Goal: Task Accomplishment & Management: Use online tool/utility

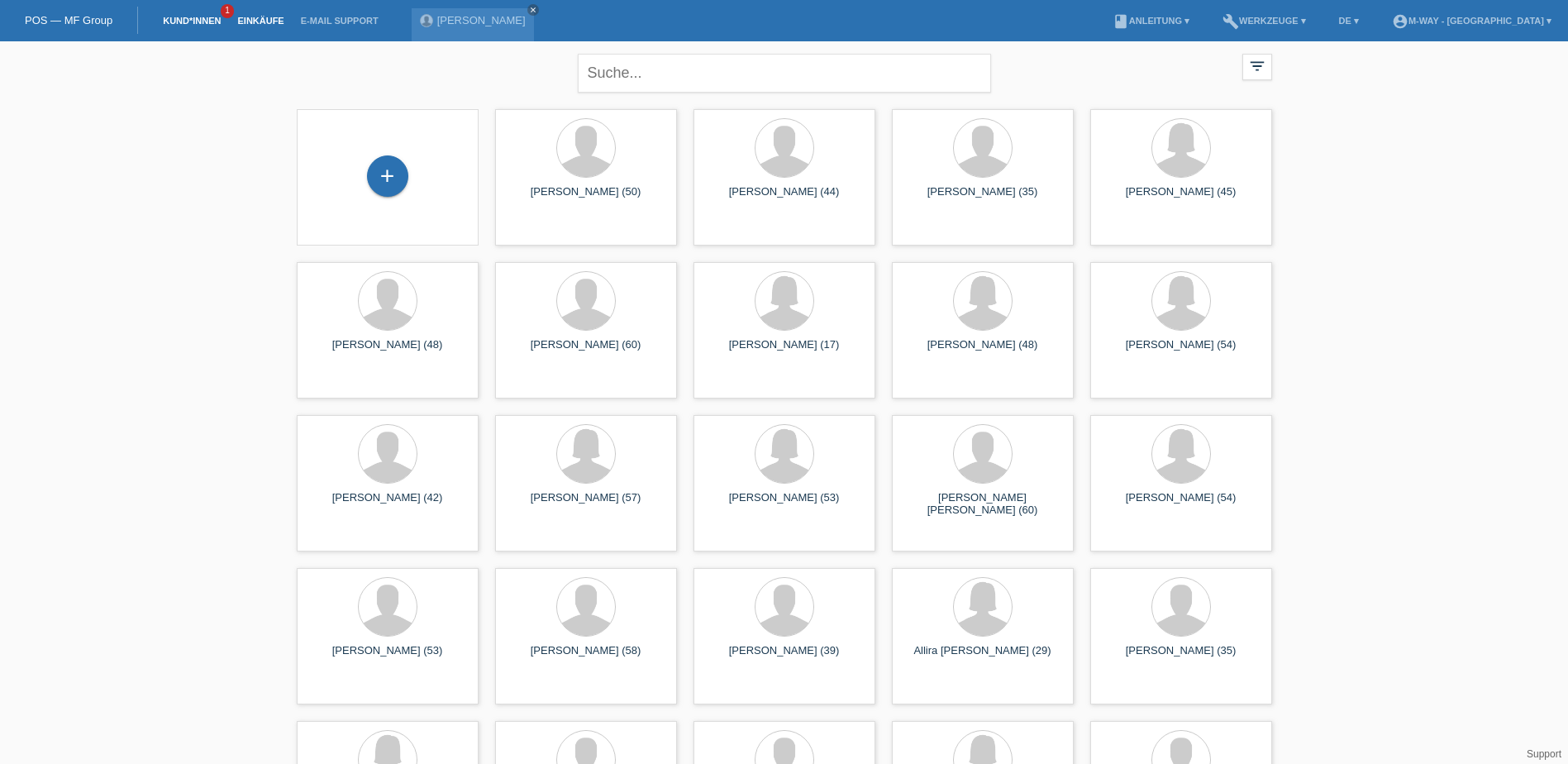
drag, startPoint x: 0, startPoint y: 0, endPoint x: 249, endPoint y: 17, distance: 249.6
click at [249, 17] on link "Einkäufe" at bounding box center [261, 21] width 63 height 10
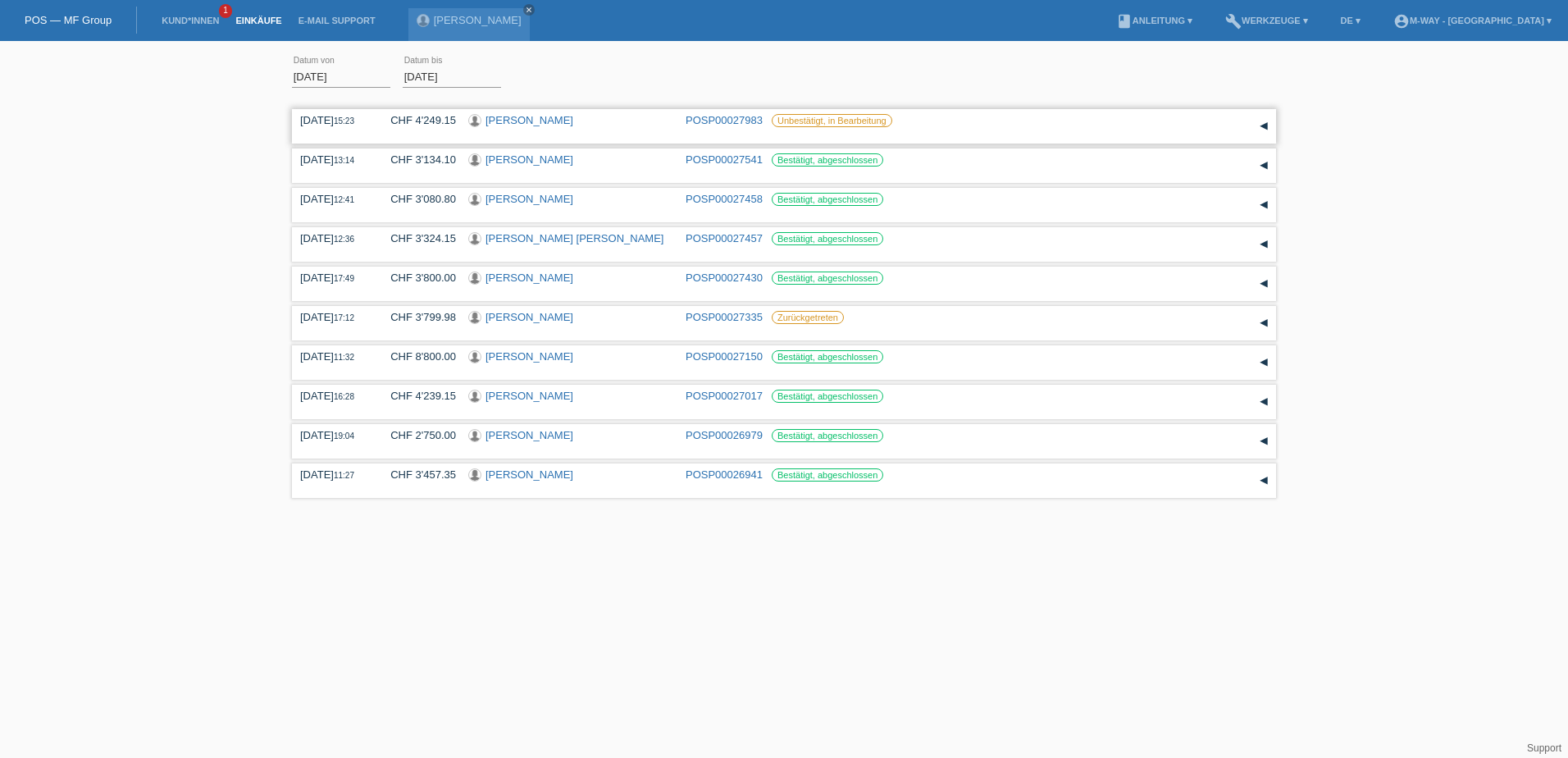
click at [1265, 128] on div "▾" at bounding box center [1264, 126] width 25 height 25
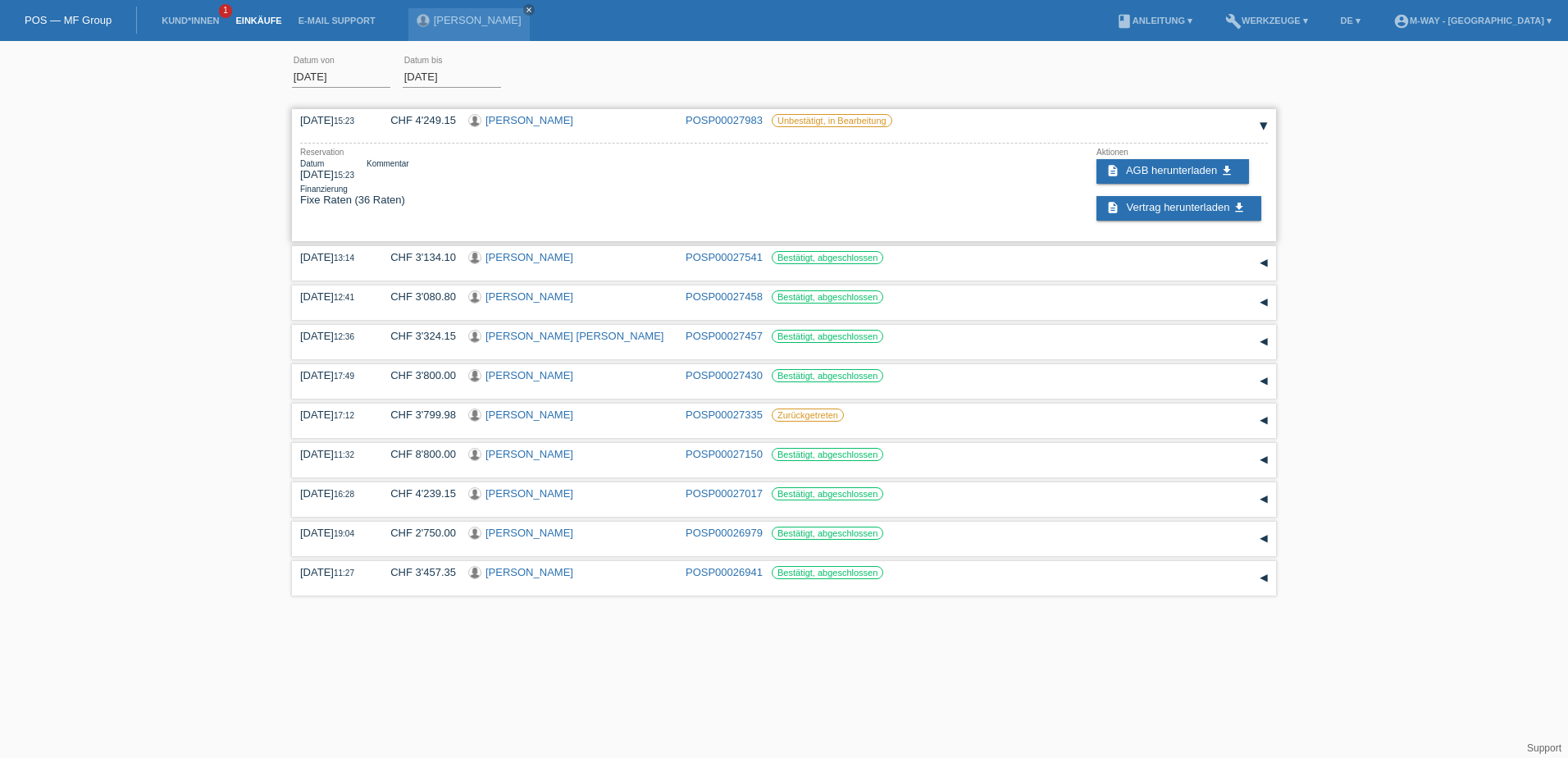
click at [733, 116] on link "POSP00027983" at bounding box center [725, 120] width 77 height 12
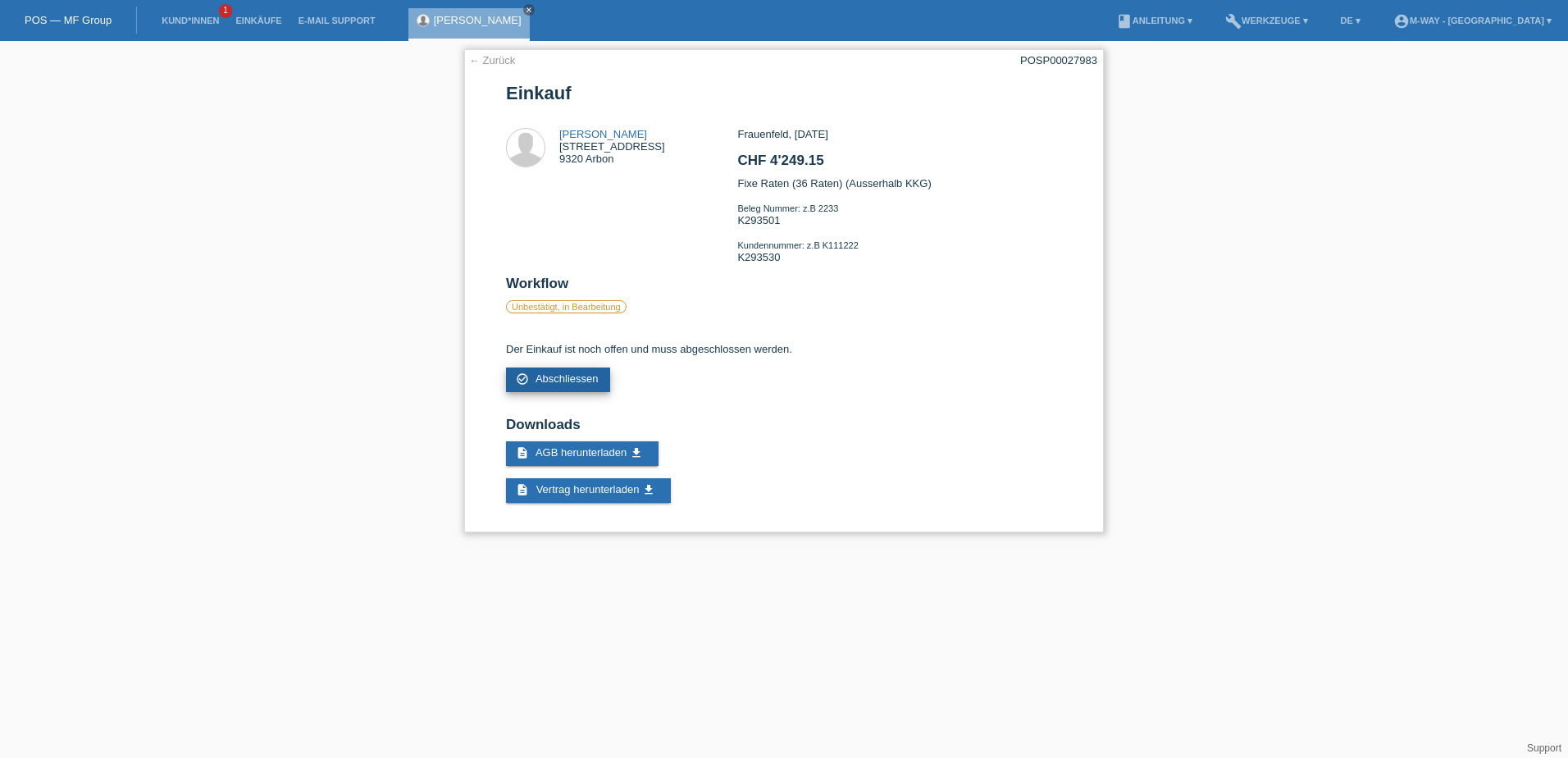
click at [575, 380] on span "Abschliessen" at bounding box center [567, 379] width 63 height 12
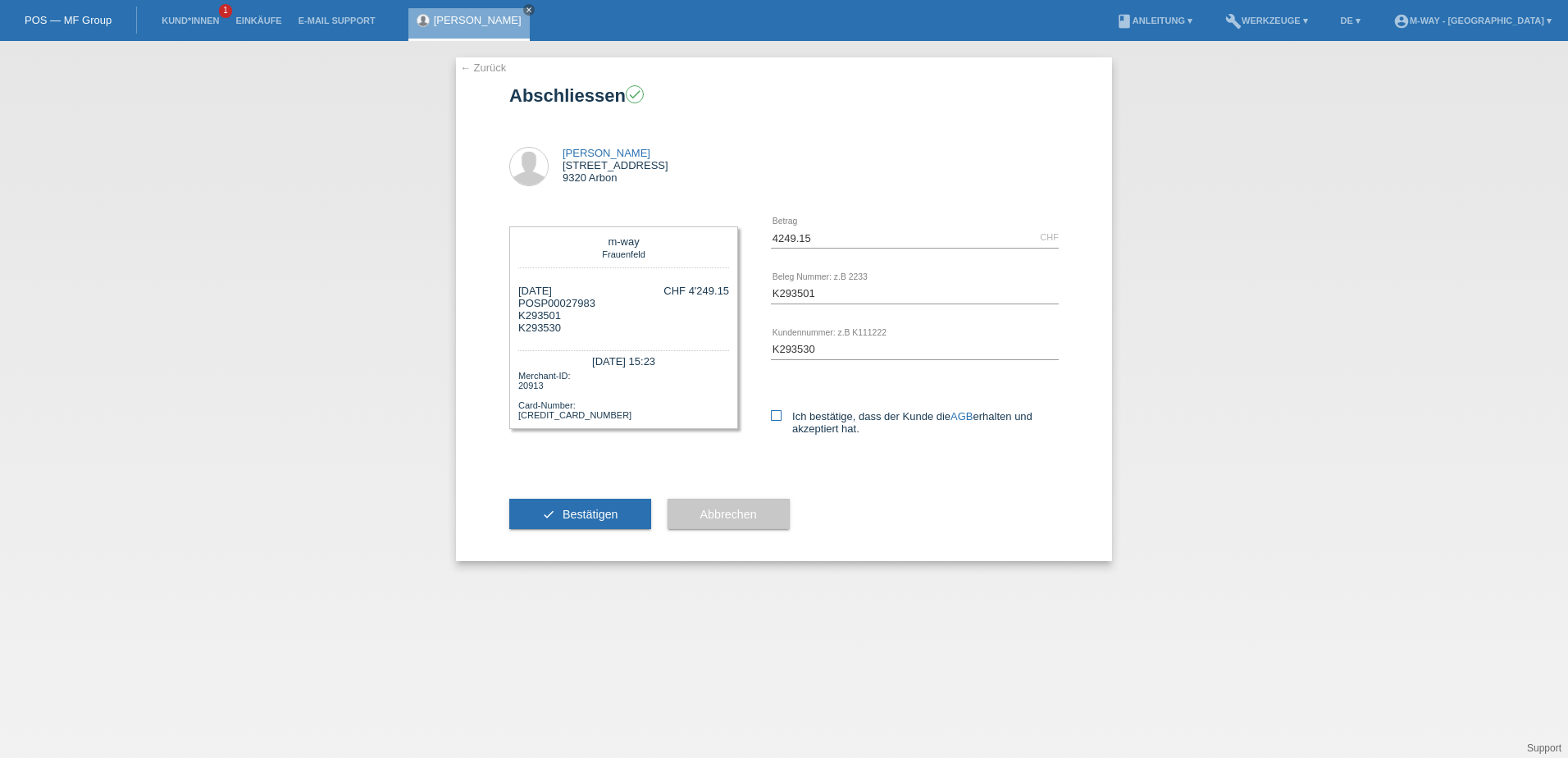
click at [780, 418] on icon at bounding box center [776, 415] width 10 height 10
click at [780, 418] on input "Ich bestätige, dass der Kunde die AGB erhalten und akzeptiert hat." at bounding box center [776, 415] width 10 height 10
checkbox input "true"
click at [621, 510] on button "check Bestätigen" at bounding box center [580, 514] width 142 height 31
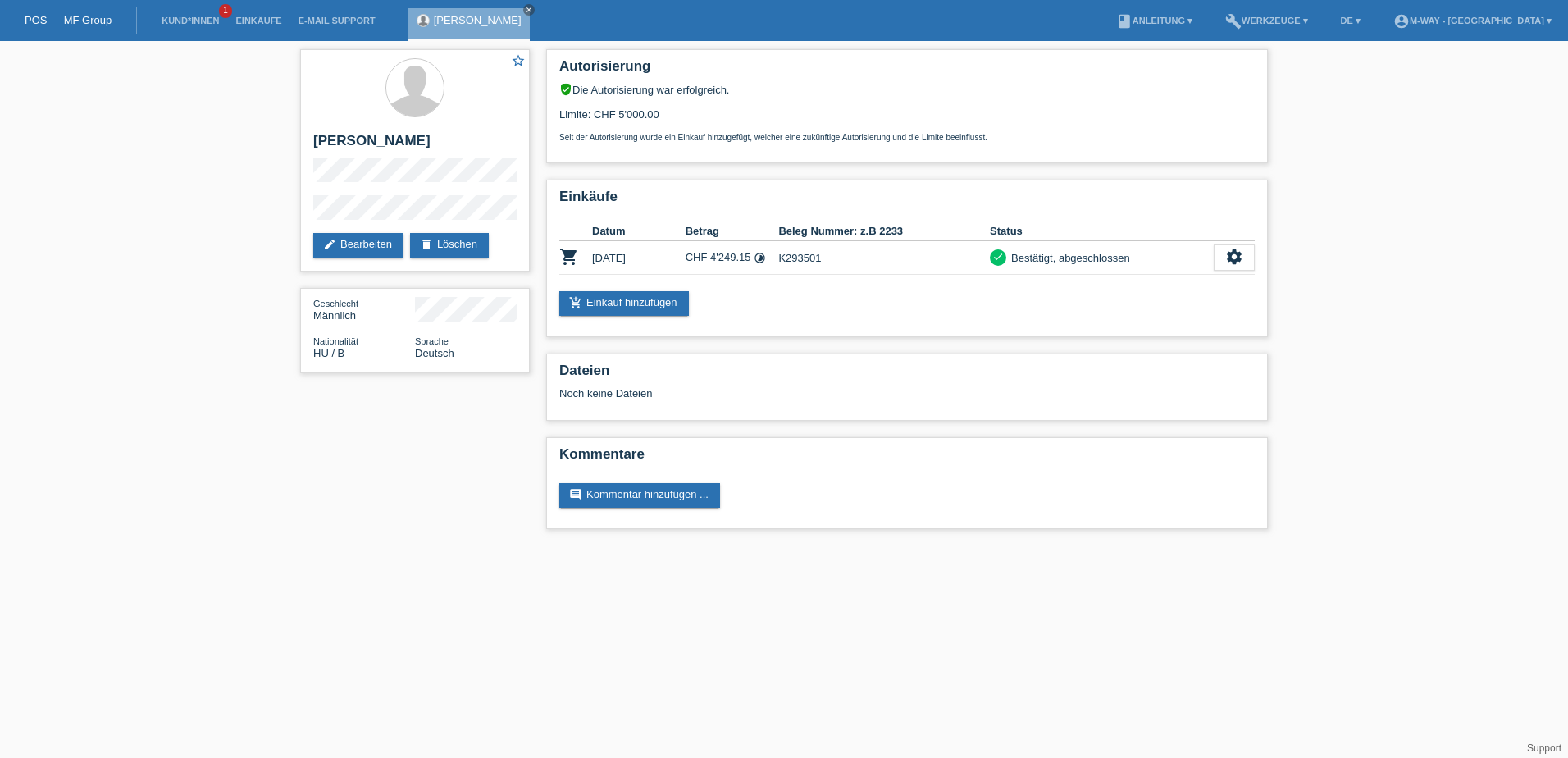
drag, startPoint x: 382, startPoint y: 628, endPoint x: 388, endPoint y: 647, distance: 19.9
click at [382, 546] on html "POS — MF Group Kund*innen 1 Einkäufe E-Mail Support [PERSON_NAME] close menu" at bounding box center [784, 273] width 1568 height 546
